Goal: Task Accomplishment & Management: Use online tool/utility

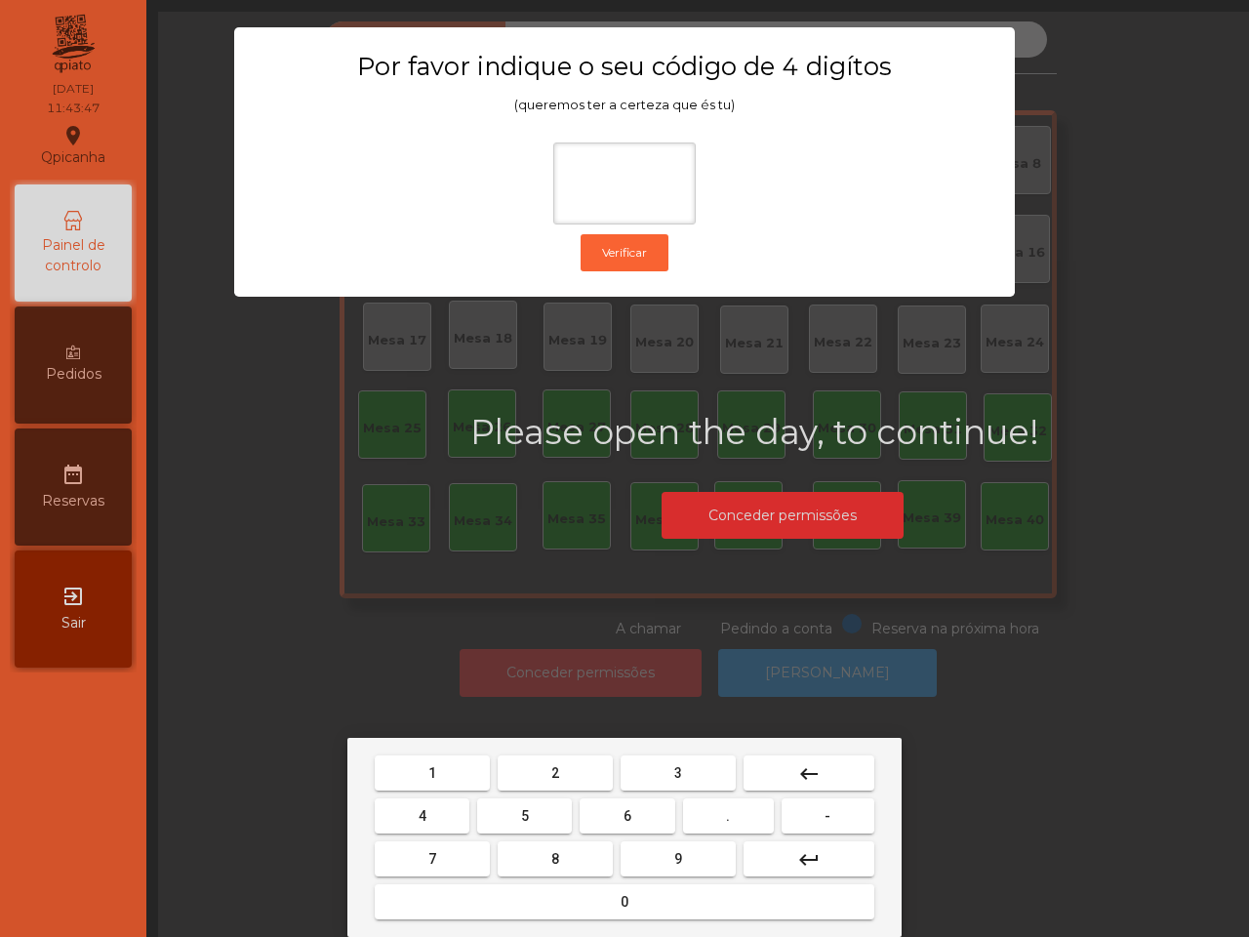
click at [631, 816] on span "6" at bounding box center [628, 816] width 8 height 16
click at [523, 821] on span "5" at bounding box center [525, 816] width 8 height 16
click at [454, 779] on button "1" at bounding box center [432, 772] width 115 height 35
click at [553, 773] on span "2" at bounding box center [555, 773] width 8 height 16
type input "****"
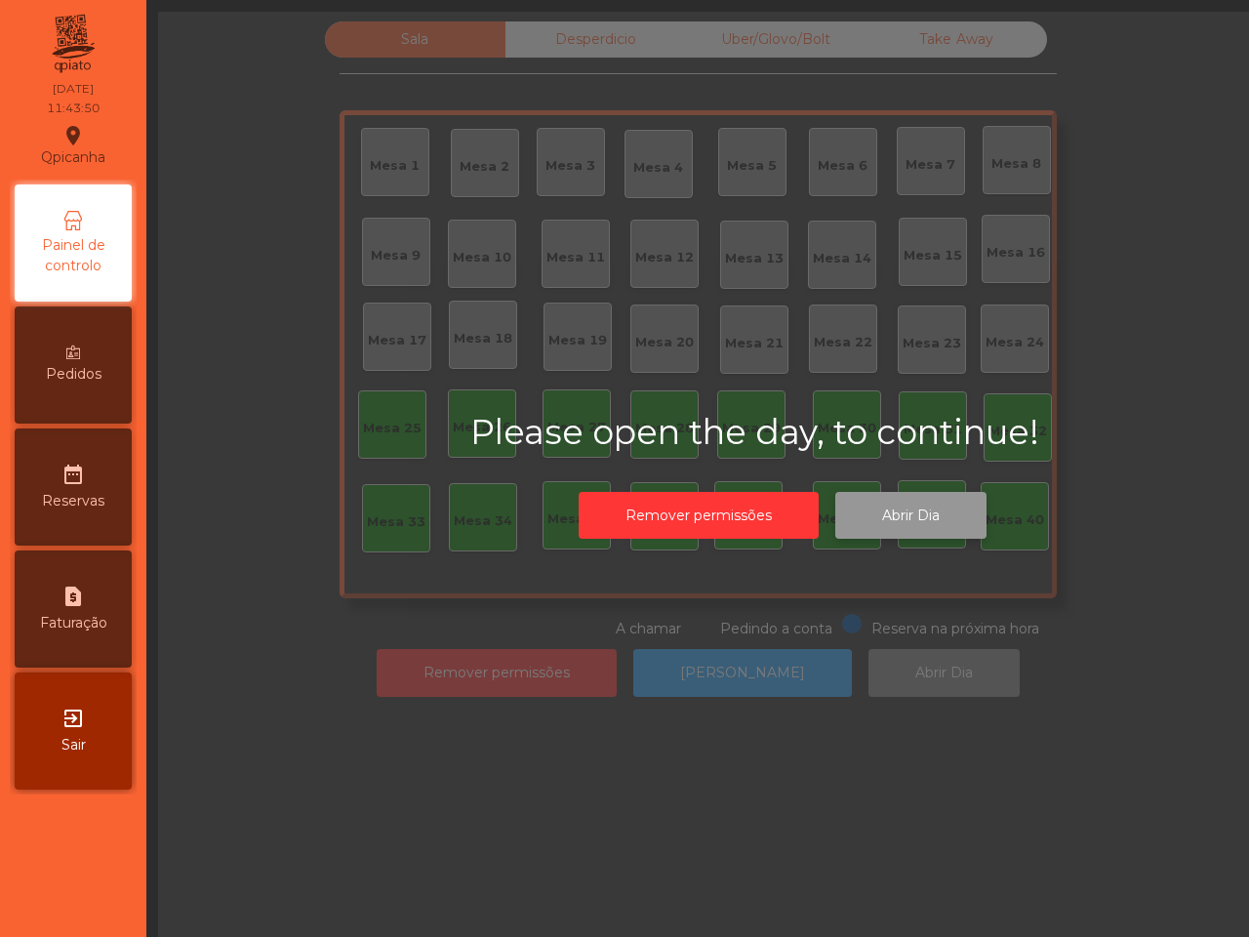
drag, startPoint x: 929, startPoint y: 522, endPoint x: 929, endPoint y: 535, distance: 12.7
click at [929, 535] on button "Abrir Dia" at bounding box center [911, 516] width 151 height 48
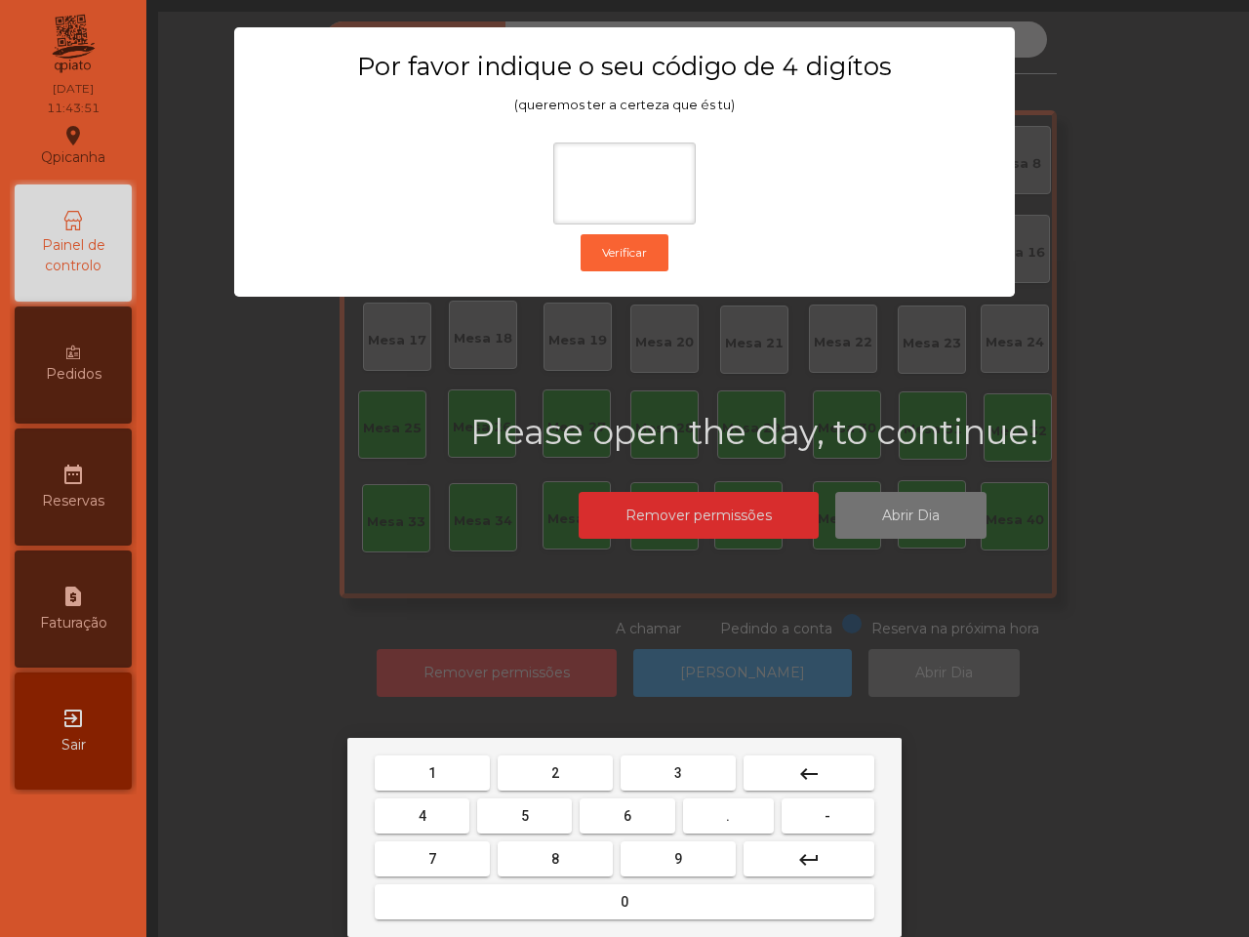
click at [642, 807] on button "6" at bounding box center [627, 815] width 95 height 35
click at [528, 811] on span "5" at bounding box center [525, 816] width 8 height 16
click at [470, 787] on button "1" at bounding box center [432, 772] width 115 height 35
click at [556, 786] on button "2" at bounding box center [555, 772] width 115 height 35
type input "****"
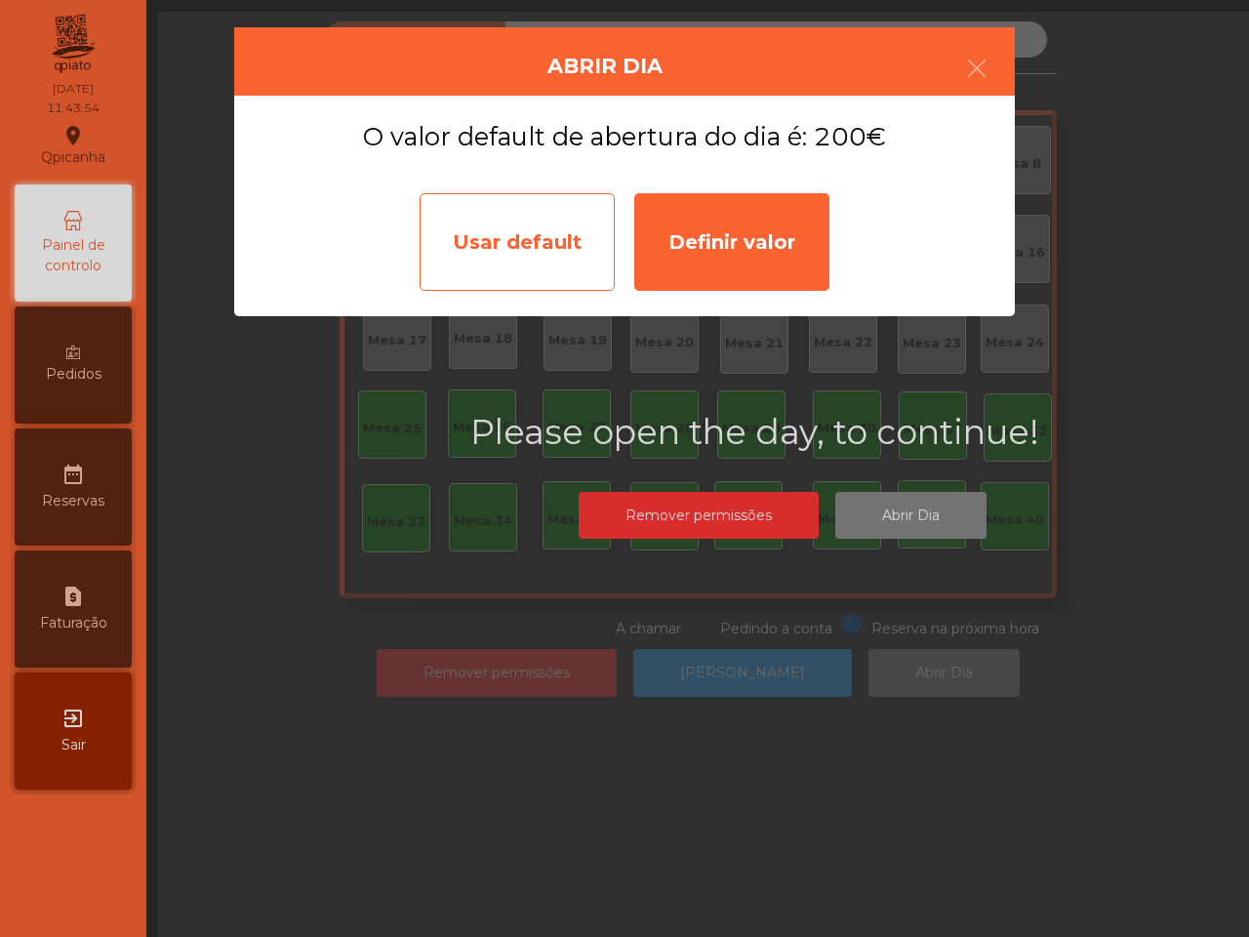
click at [556, 259] on div "Usar default" at bounding box center [517, 242] width 195 height 98
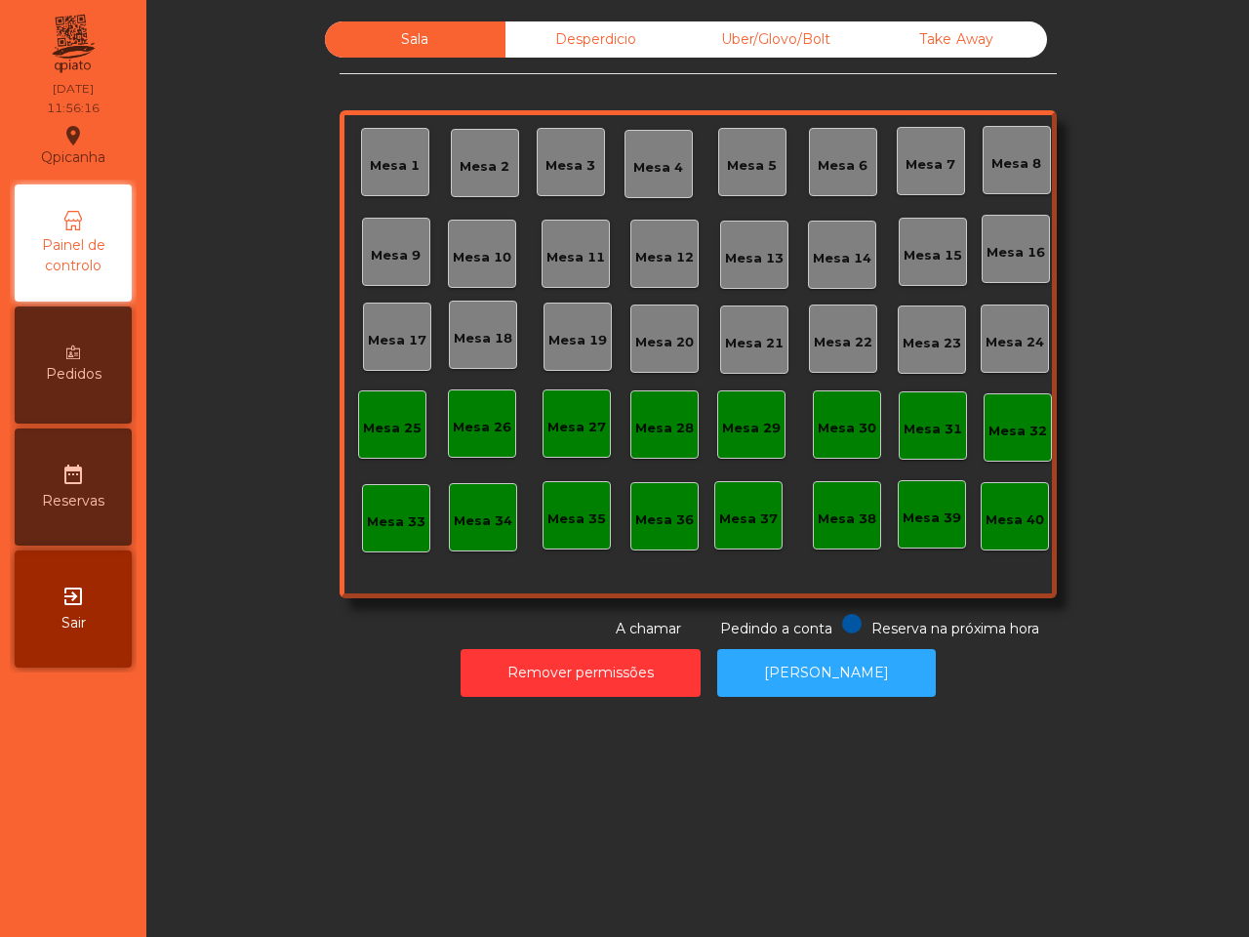
click at [586, 29] on div "Desperdicio" at bounding box center [596, 39] width 181 height 36
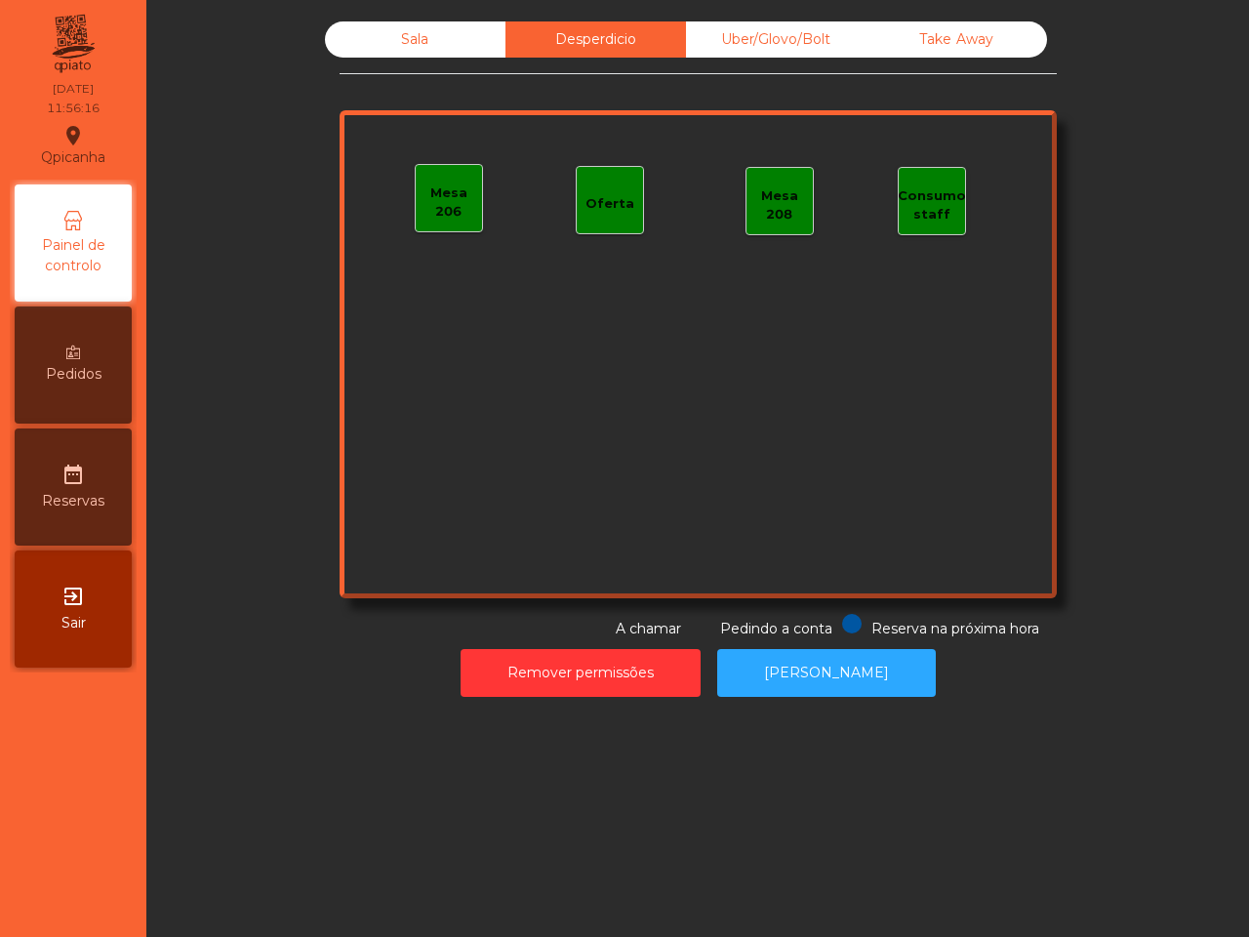
click at [733, 44] on div "Uber/Glovo/Bolt" at bounding box center [776, 39] width 181 height 36
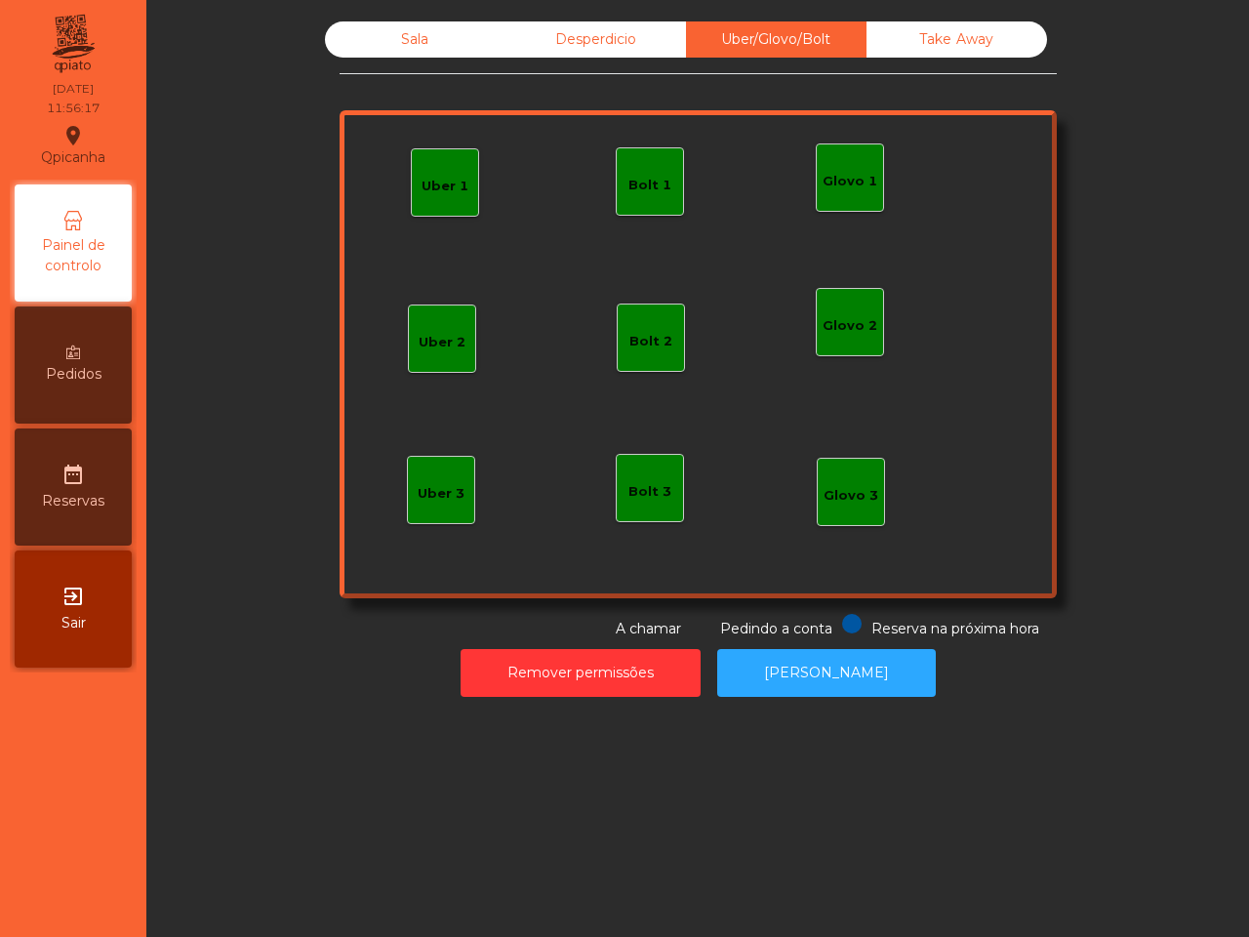
click at [938, 29] on div "Take Away" at bounding box center [957, 39] width 181 height 36
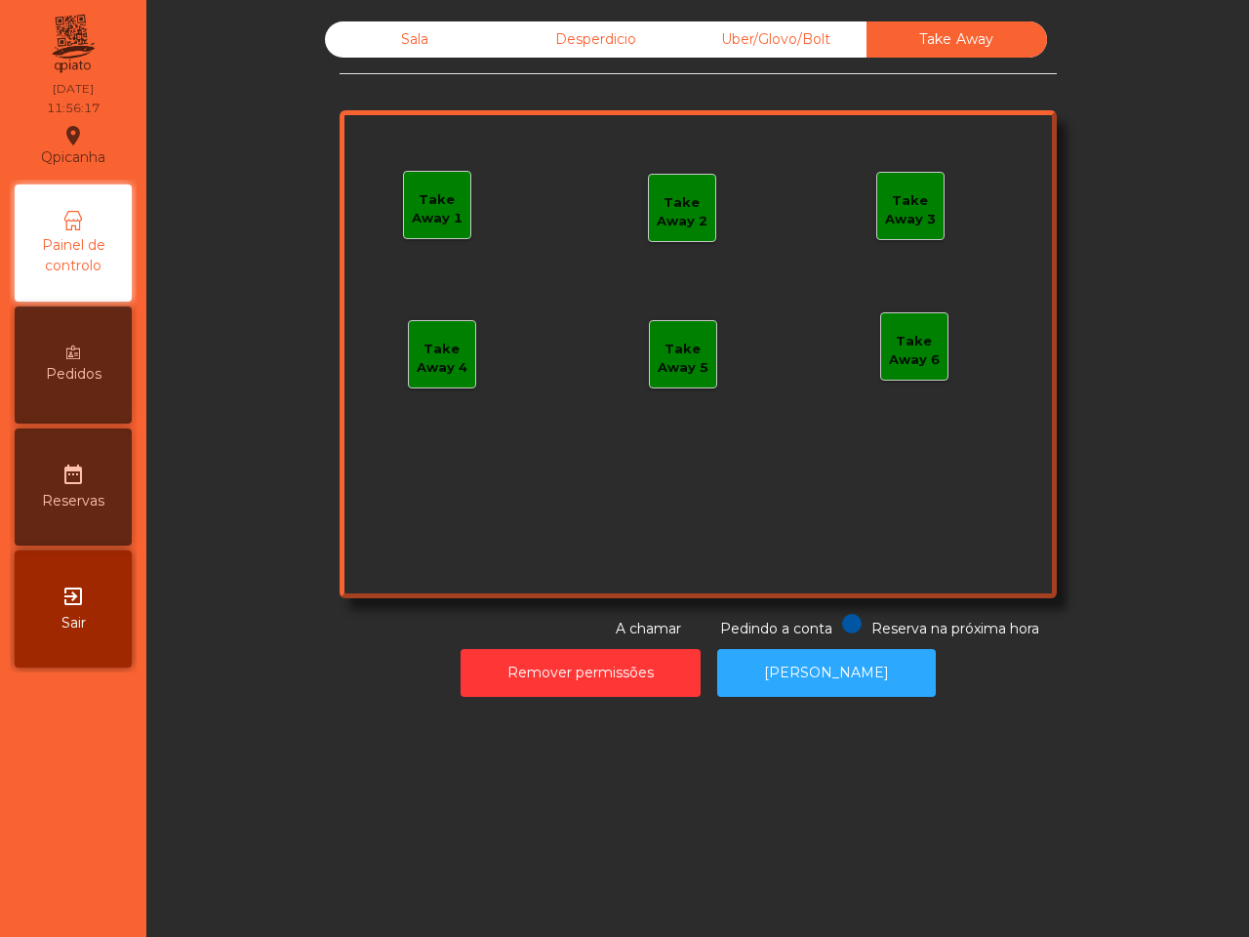
click at [441, 41] on div "Sala" at bounding box center [415, 39] width 181 height 36
